Goal: Task Accomplishment & Management: Use online tool/utility

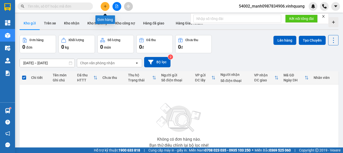
click at [104, 5] on icon "plus" at bounding box center [106, 7] width 4 height 4
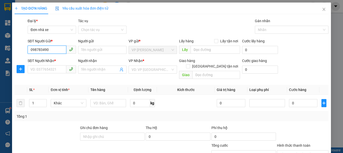
type input "0987834906"
click at [58, 61] on div "0987834906 - mạnh" at bounding box center [51, 60] width 42 height 6
type input "mạnh"
type input "0889232323"
type input "CTY. [GEOGRAPHIC_DATA]"
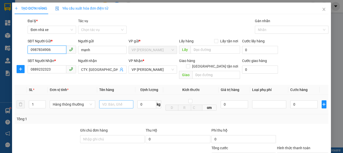
type input "0987834906"
click at [105, 100] on input "text" at bounding box center [116, 104] width 34 height 8
type input "bc vplđ 14\10"
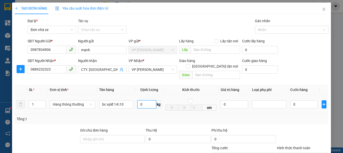
click at [147, 100] on input "0" at bounding box center [147, 104] width 19 height 8
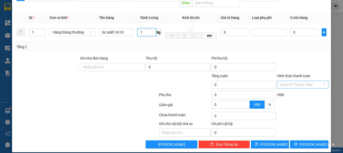
type input "1"
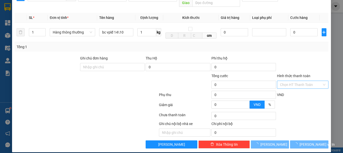
click at [302, 81] on input "Hình thức thanh toán" at bounding box center [301, 85] width 42 height 8
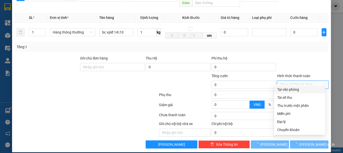
type input "30.000"
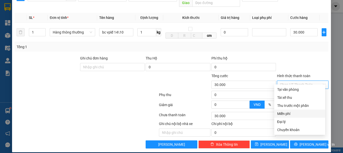
click at [287, 115] on div "Miễn phí" at bounding box center [300, 114] width 45 height 6
type input "0"
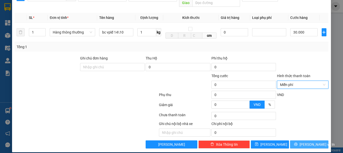
click at [303, 141] on span "[PERSON_NAME] và In" at bounding box center [317, 144] width 35 height 6
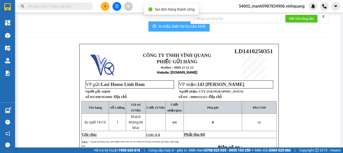
click at [182, 26] on span "In mẫu biên lai tự cấu hình" at bounding box center [182, 26] width 47 height 6
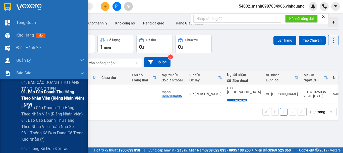
click at [31, 93] on span "01. Báo cáo doanh thu hàng theo nhân viên (Riêng nhân viên) - NEW" at bounding box center [52, 97] width 63 height 19
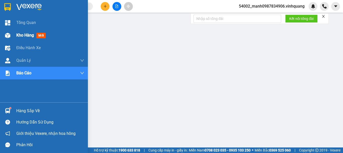
click at [14, 33] on div "Kho hàng mới" at bounding box center [44, 35] width 88 height 13
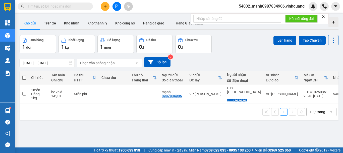
click at [26, 78] on span at bounding box center [24, 77] width 4 height 4
click at [24, 75] on input "checkbox" at bounding box center [24, 75] width 0 height 0
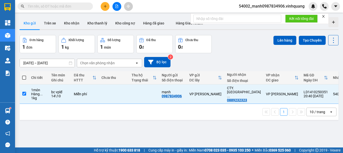
checkbox input "true"
click at [277, 40] on button "Lên hàng" at bounding box center [285, 40] width 23 height 9
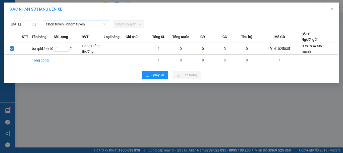
click at [64, 23] on span "Chọn tuyến - nhóm tuyến" at bounding box center [76, 24] width 60 height 8
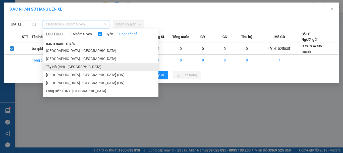
click at [63, 66] on li "Tây Hồ (HN) - [GEOGRAPHIC_DATA]" at bounding box center [101, 67] width 116 height 8
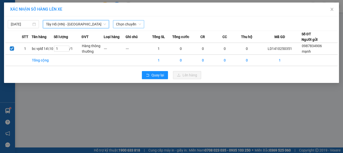
click at [130, 23] on span "Chọn chuyến" at bounding box center [128, 24] width 25 height 8
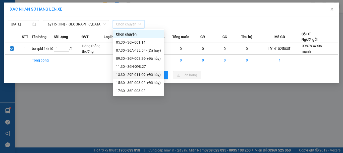
scroll to position [8, 0]
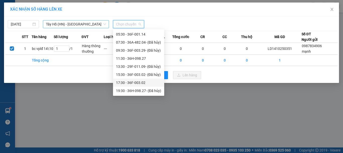
click at [75, 24] on span "Tây Hồ (HN) - [GEOGRAPHIC_DATA]" at bounding box center [76, 24] width 60 height 8
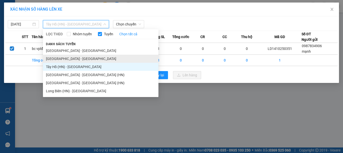
click at [63, 60] on li "[GEOGRAPHIC_DATA] - [GEOGRAPHIC_DATA]" at bounding box center [101, 59] width 116 height 8
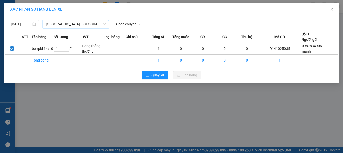
click at [121, 23] on span "Chọn chuyến" at bounding box center [128, 24] width 25 height 8
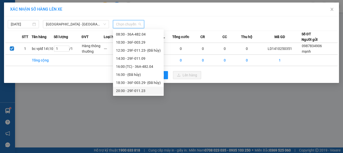
click at [134, 90] on div "20:30 - 29F-011.23" at bounding box center [138, 91] width 45 height 6
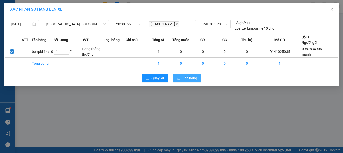
click at [190, 79] on span "Lên hàng" at bounding box center [190, 78] width 15 height 6
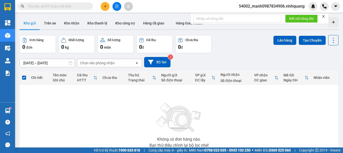
click at [271, 6] on span "54002_manh0987834906.vinhquang" at bounding box center [272, 6] width 74 height 6
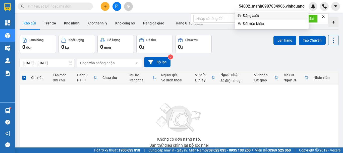
click at [254, 16] on span "Đăng xuất" at bounding box center [274, 16] width 63 height 6
